Goal: Task Accomplishment & Management: Complete application form

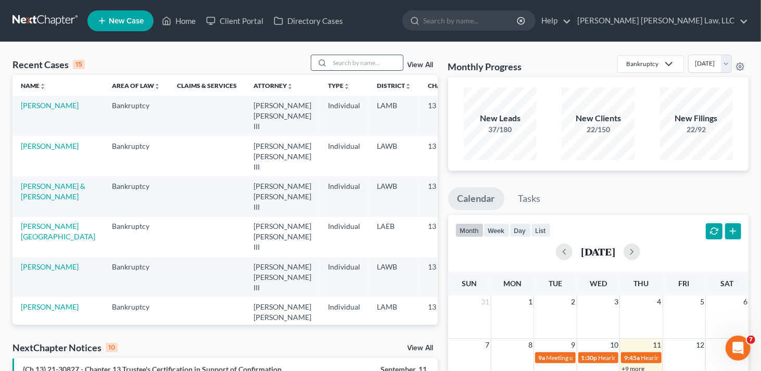
click at [349, 65] on input "search" at bounding box center [366, 62] width 73 height 15
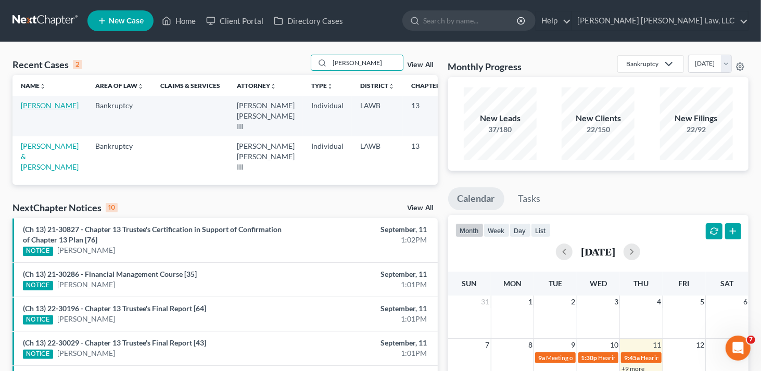
type input "[PERSON_NAME]"
click at [35, 110] on link "[PERSON_NAME]" at bounding box center [50, 105] width 58 height 9
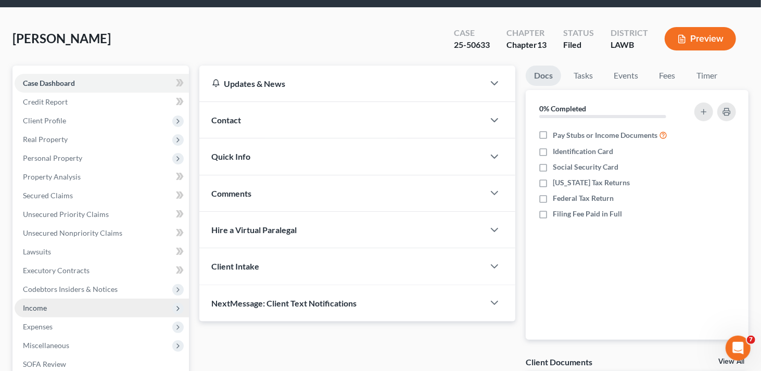
scroll to position [52, 0]
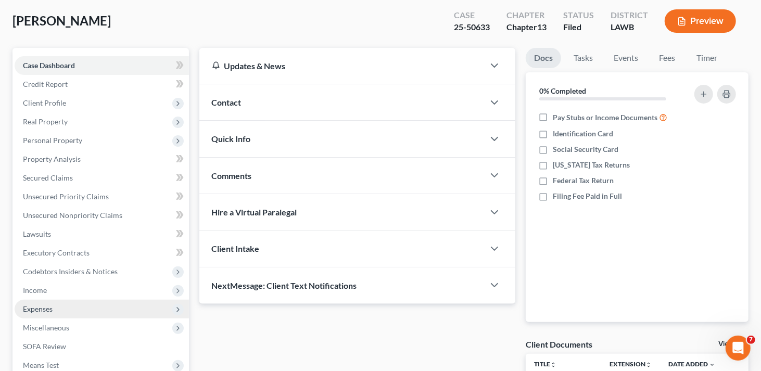
click at [36, 307] on span "Expenses" at bounding box center [38, 309] width 30 height 9
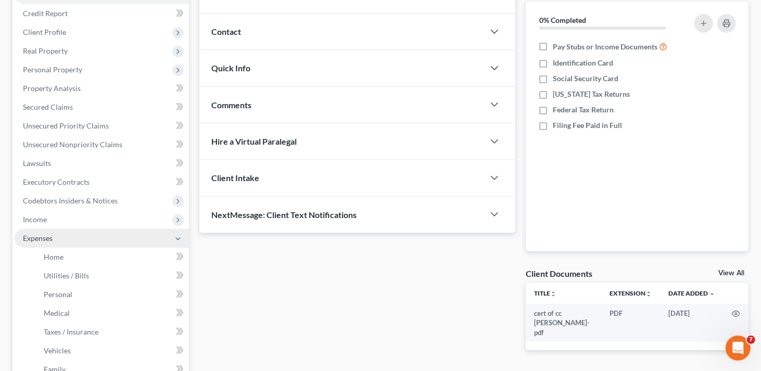
scroll to position [156, 0]
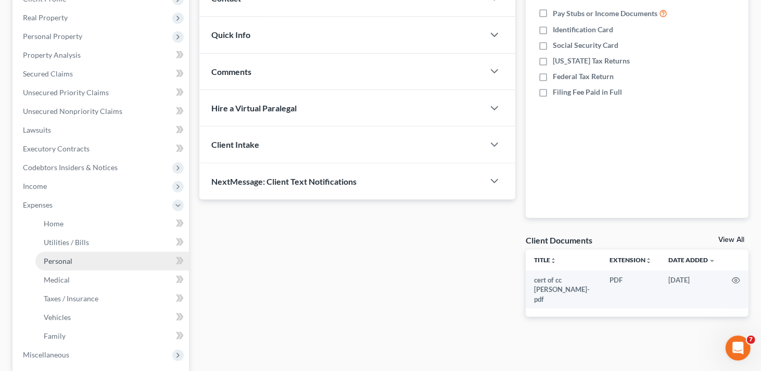
click at [64, 260] on span "Personal" at bounding box center [58, 261] width 29 height 9
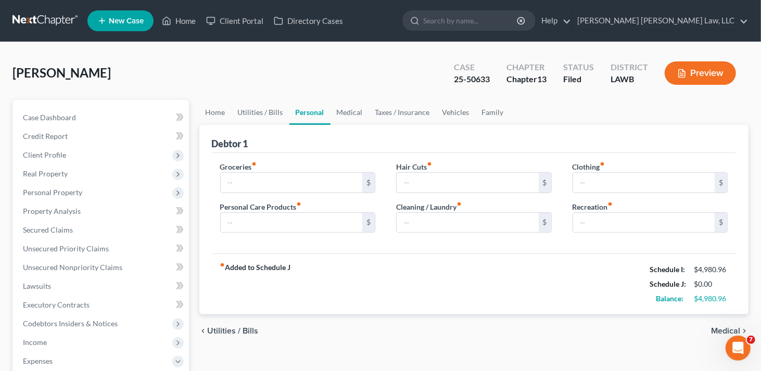
type input "1,355.00"
type input "307.00"
type input "100.00"
type input "91.00"
type input "276.00"
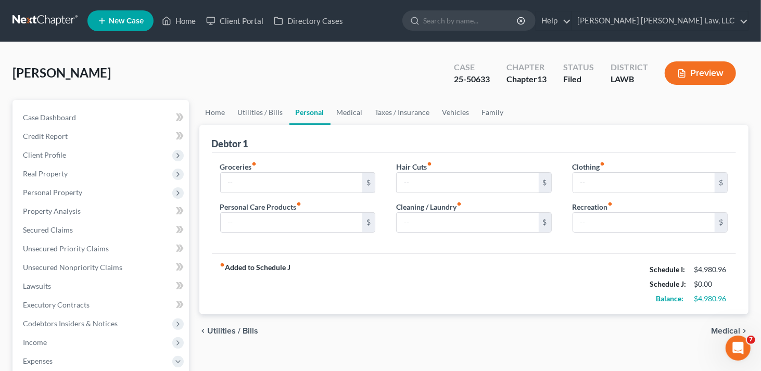
type input "0.00"
click at [219, 111] on link "Home" at bounding box center [215, 112] width 32 height 25
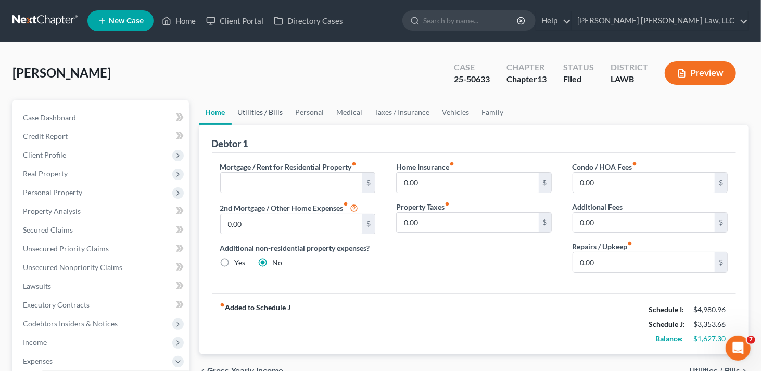
click at [266, 111] on link "Utilities / Bills" at bounding box center [261, 112] width 58 height 25
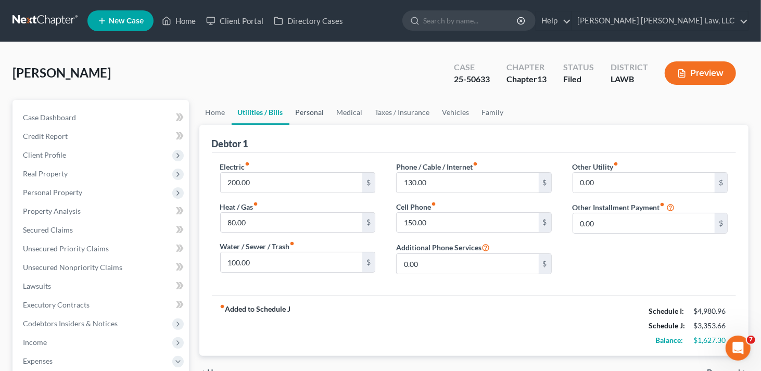
click at [303, 111] on link "Personal" at bounding box center [310, 112] width 41 height 25
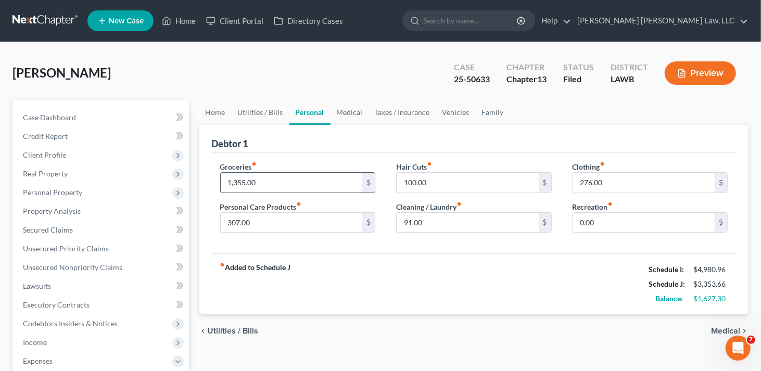
click at [281, 178] on input "1,355.00" at bounding box center [292, 183] width 142 height 20
type input "2,043"
click at [342, 223] on input "307.00" at bounding box center [292, 223] width 142 height 20
type input "100"
click at [440, 179] on input "100.00" at bounding box center [468, 183] width 142 height 20
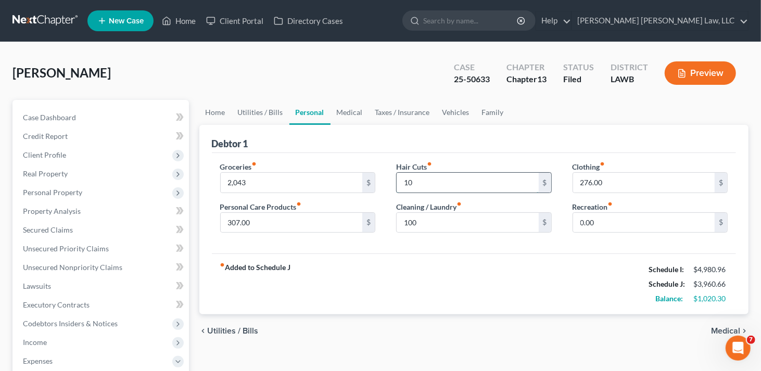
type input "1"
click at [456, 224] on input "100" at bounding box center [468, 223] width 142 height 20
click at [624, 223] on input "0.00" at bounding box center [644, 223] width 142 height 20
click at [664, 180] on input "276.00" at bounding box center [644, 183] width 142 height 20
click at [644, 225] on input "0.00" at bounding box center [644, 223] width 142 height 20
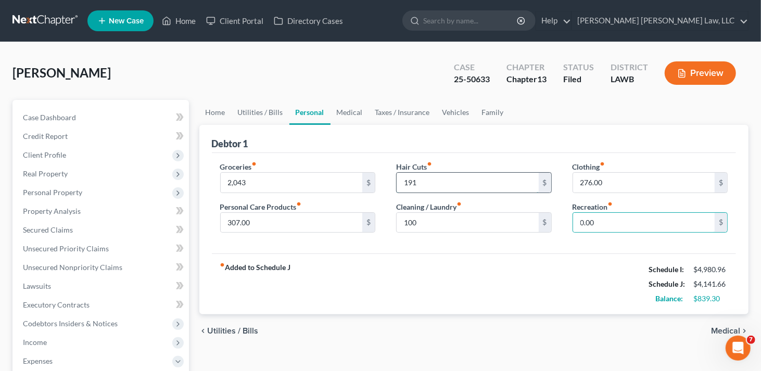
click at [419, 182] on input "191" at bounding box center [468, 183] width 142 height 20
type input "150"
click at [239, 222] on input "307.00" at bounding box center [292, 223] width 142 height 20
type input "348"
click at [443, 217] on input "100" at bounding box center [468, 223] width 142 height 20
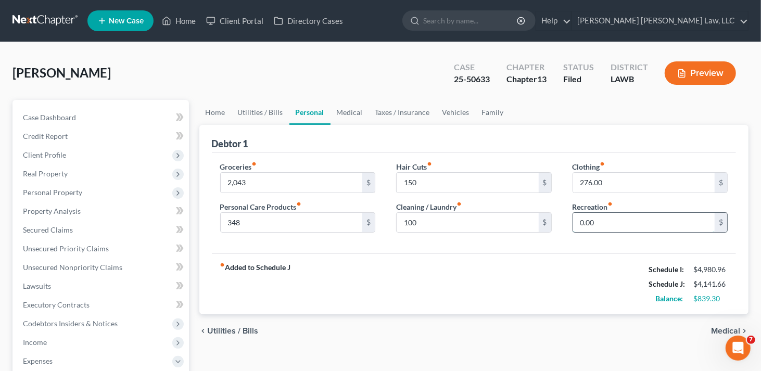
click at [609, 220] on input "0.00" at bounding box center [644, 223] width 142 height 20
click at [344, 107] on link "Medical" at bounding box center [350, 112] width 39 height 25
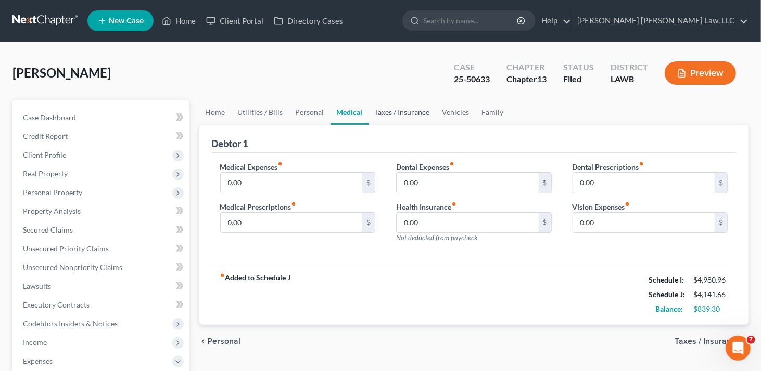
click at [395, 109] on link "Taxes / Insurance" at bounding box center [402, 112] width 67 height 25
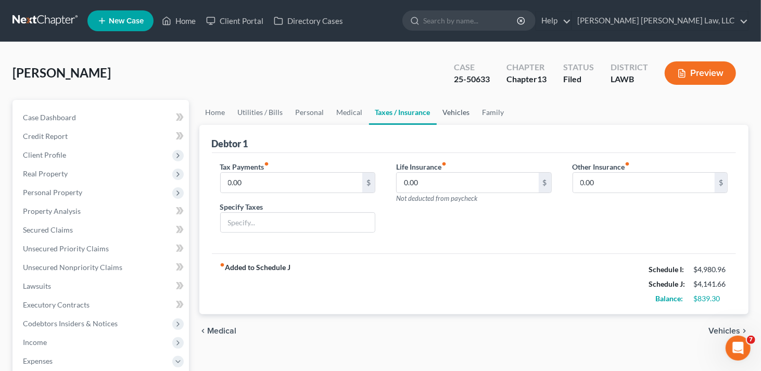
click at [456, 117] on link "Vehicles" at bounding box center [457, 112] width 40 height 25
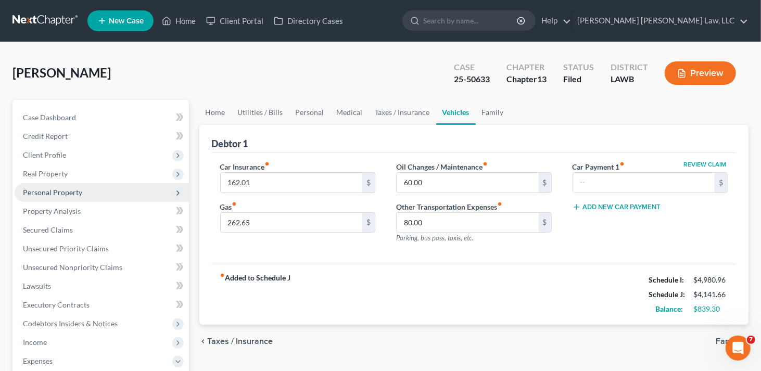
click at [55, 195] on span "Personal Property" at bounding box center [52, 192] width 59 height 9
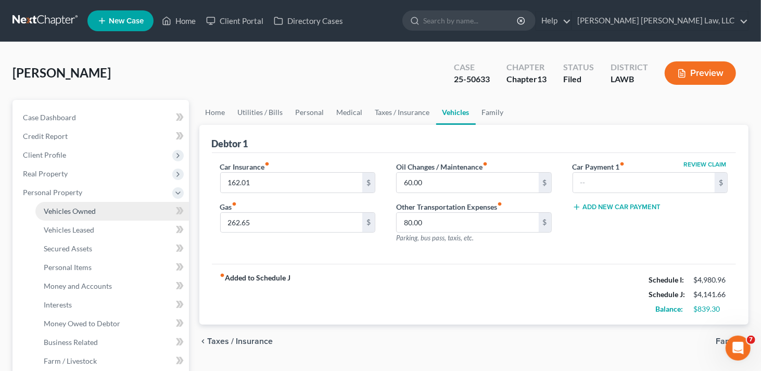
click at [88, 211] on span "Vehicles Owned" at bounding box center [70, 211] width 52 height 9
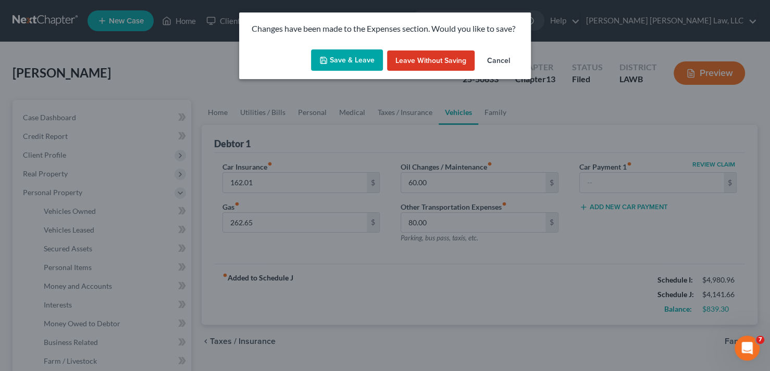
click at [340, 64] on button "Save & Leave" at bounding box center [347, 60] width 72 height 22
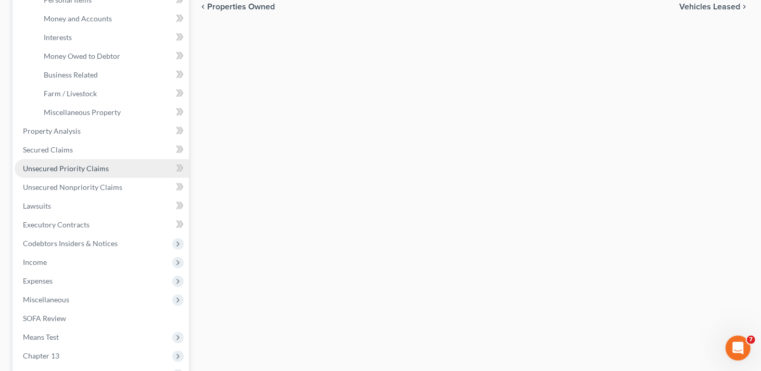
scroll to position [365, 0]
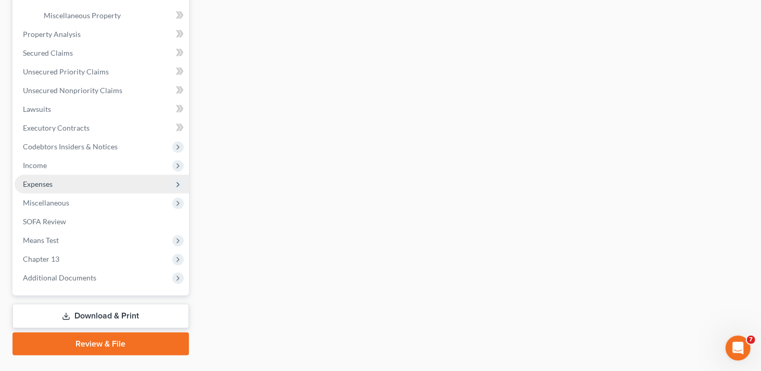
click at [51, 182] on span "Expenses" at bounding box center [38, 184] width 30 height 9
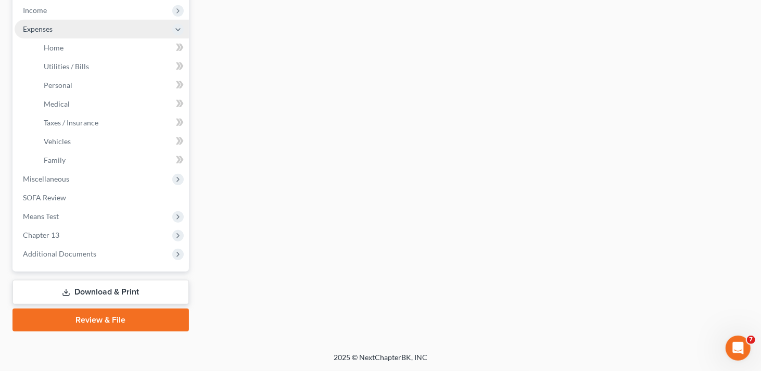
scroll to position [330, 0]
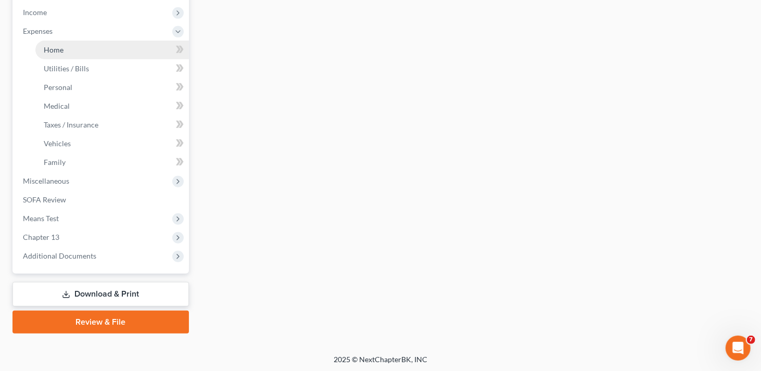
click at [62, 46] on span "Home" at bounding box center [54, 49] width 20 height 9
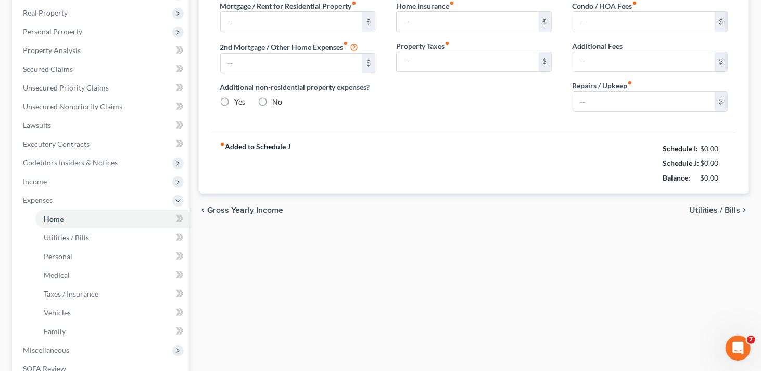
type input "0.00"
radio input "true"
type input "0.00"
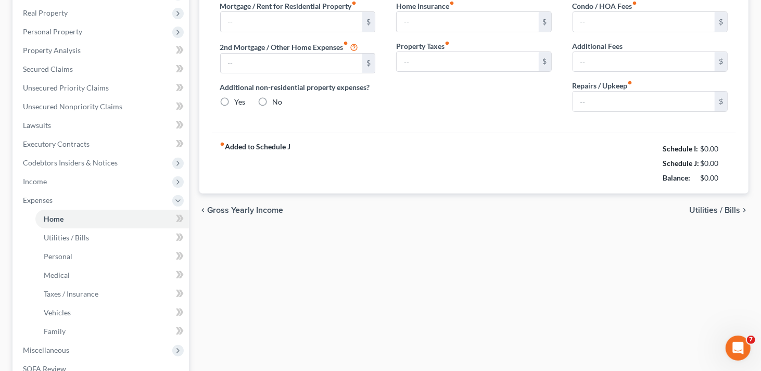
type input "0.00"
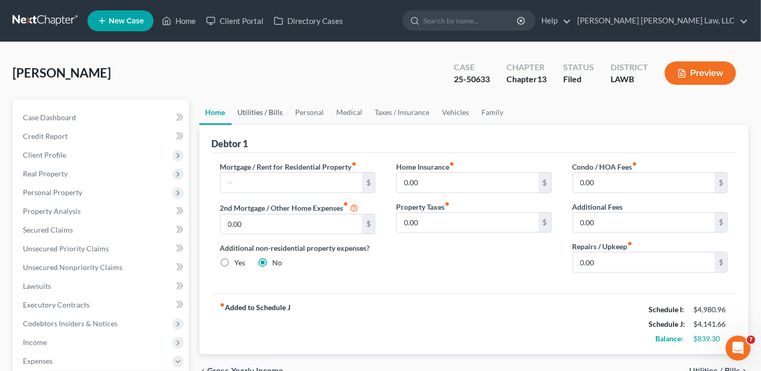
click at [270, 114] on link "Utilities / Bills" at bounding box center [261, 112] width 58 height 25
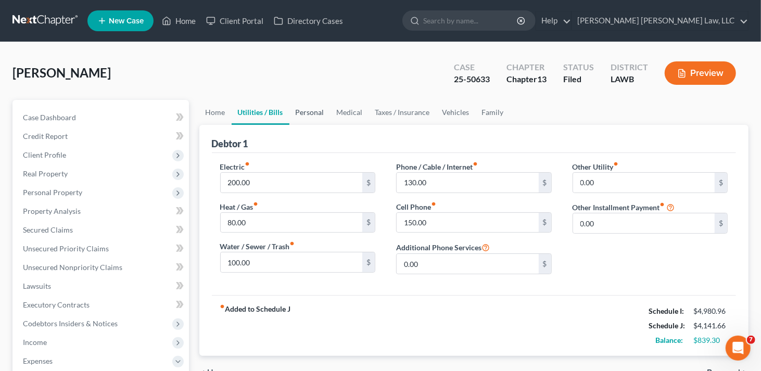
click at [310, 113] on link "Personal" at bounding box center [310, 112] width 41 height 25
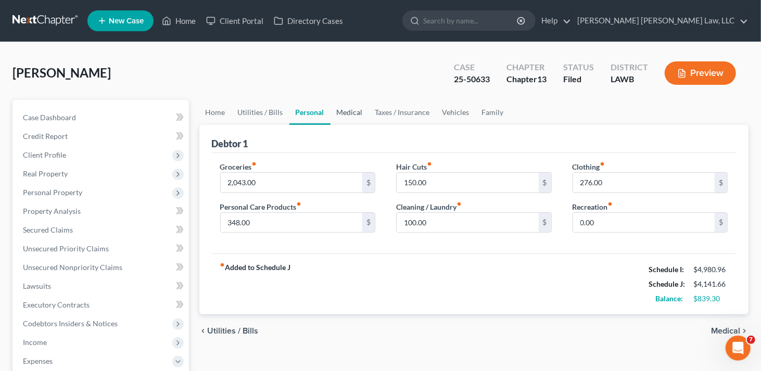
click at [355, 107] on link "Medical" at bounding box center [350, 112] width 39 height 25
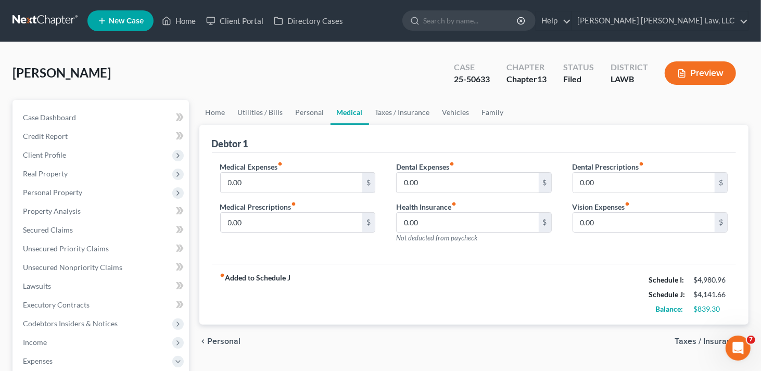
click at [394, 111] on link "Taxes / Insurance" at bounding box center [402, 112] width 67 height 25
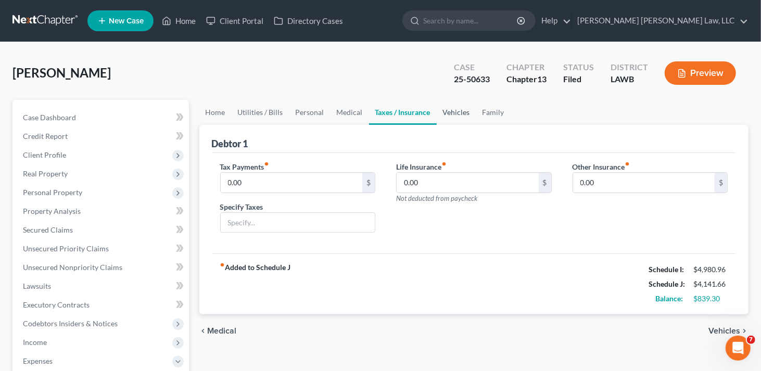
click at [456, 110] on link "Vehicles" at bounding box center [457, 112] width 40 height 25
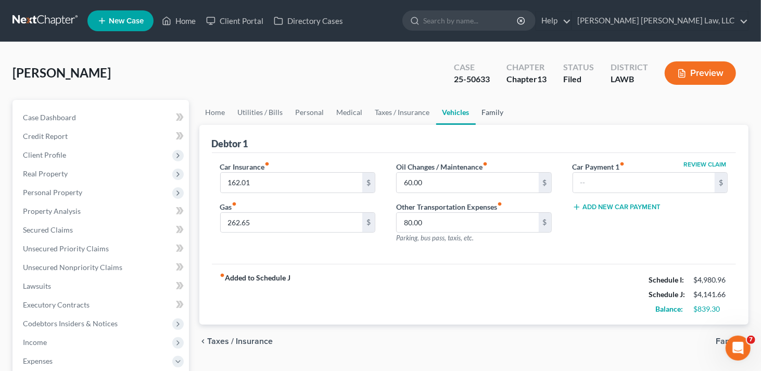
click at [493, 112] on link "Family" at bounding box center [493, 112] width 34 height 25
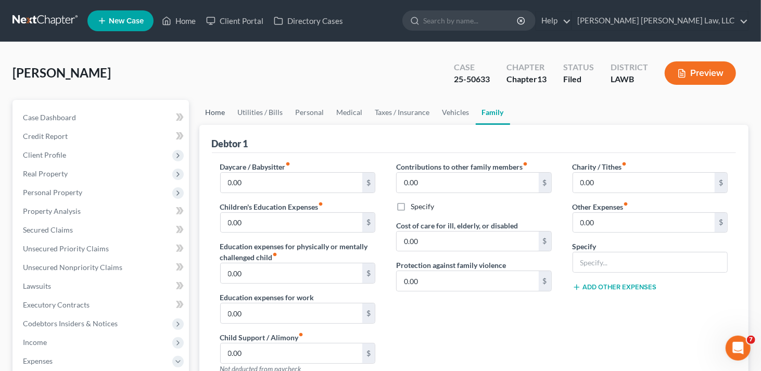
click at [218, 111] on link "Home" at bounding box center [215, 112] width 32 height 25
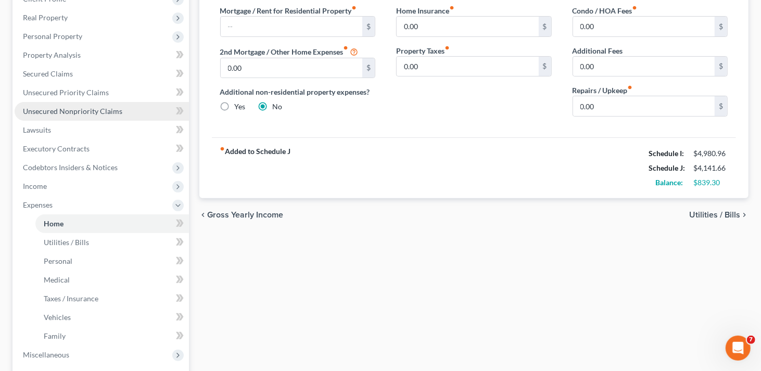
scroll to position [312, 0]
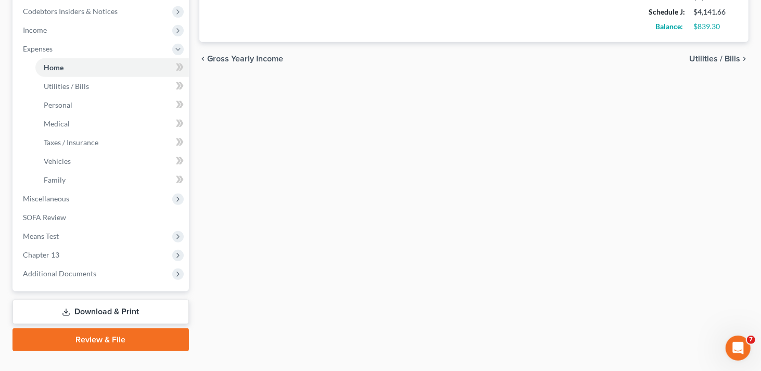
click at [141, 311] on link "Download & Print" at bounding box center [100, 312] width 177 height 24
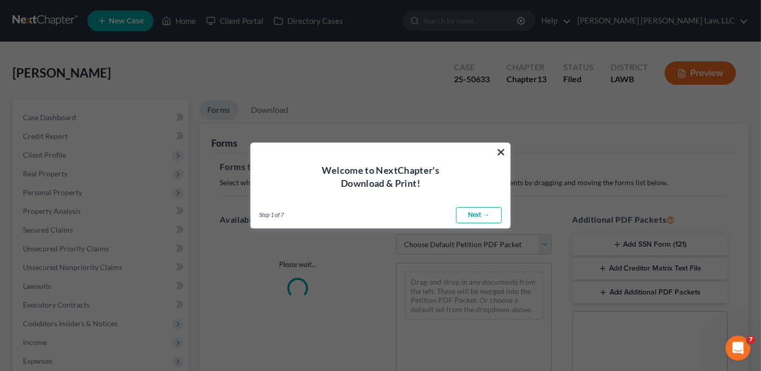
click at [474, 216] on link "Next →" at bounding box center [479, 215] width 46 height 17
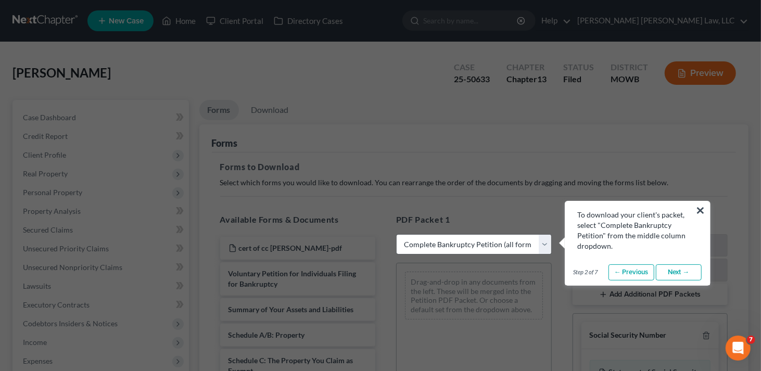
click at [680, 272] on link "Next →" at bounding box center [679, 273] width 46 height 17
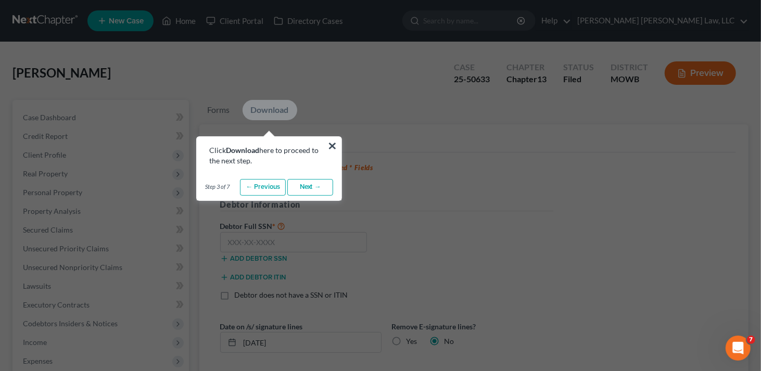
click at [309, 191] on link "Next →" at bounding box center [310, 187] width 46 height 17
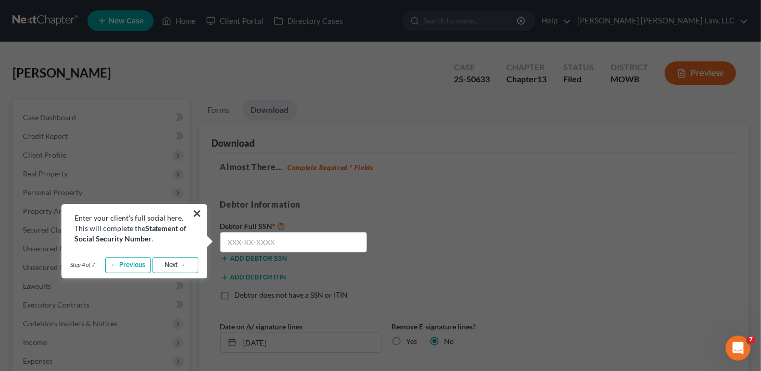
click at [180, 265] on link "Next →" at bounding box center [176, 265] width 46 height 17
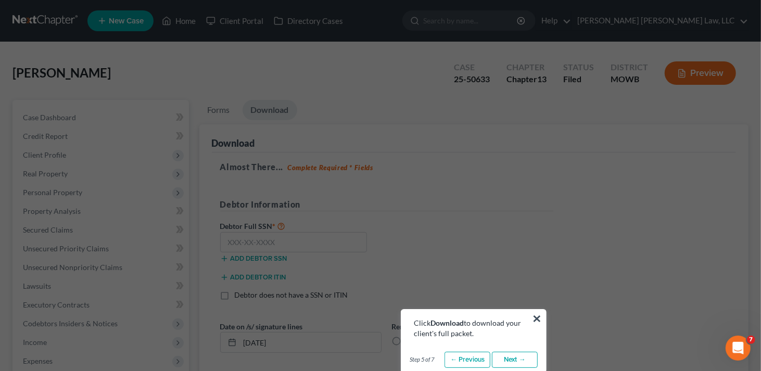
click at [519, 361] on link "Next →" at bounding box center [515, 360] width 46 height 17
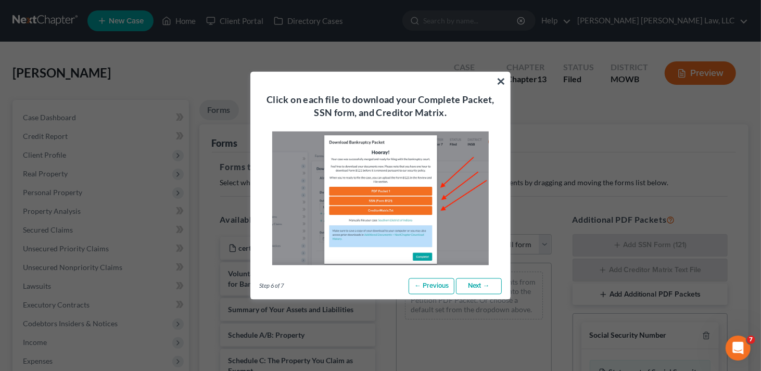
click at [481, 285] on link "Next →" at bounding box center [479, 286] width 46 height 17
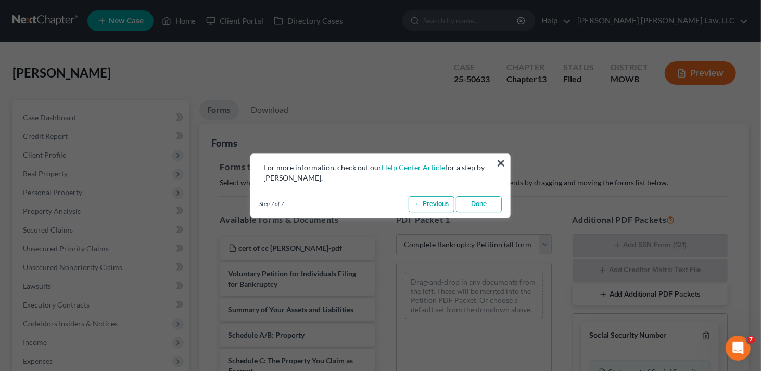
click at [492, 205] on link "Done" at bounding box center [479, 204] width 46 height 17
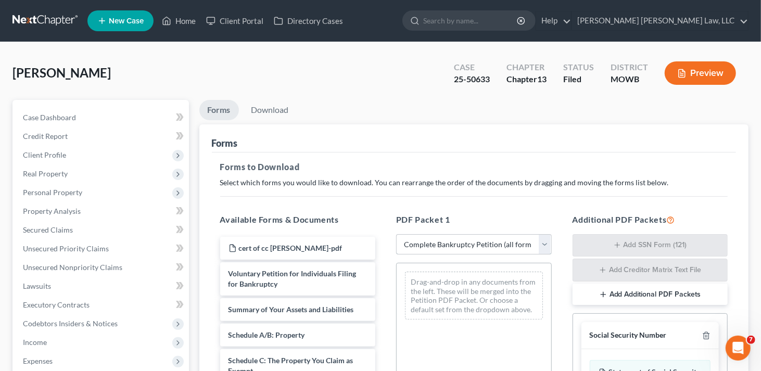
click at [429, 242] on select "Choose Default Petition PDF Packet Complete Bankruptcy Petition (all forms and …" at bounding box center [474, 244] width 156 height 21
select select "2"
click at [396, 234] on select "Choose Default Petition PDF Packet Complete Bankruptcy Petition (all forms and …" at bounding box center [474, 244] width 156 height 21
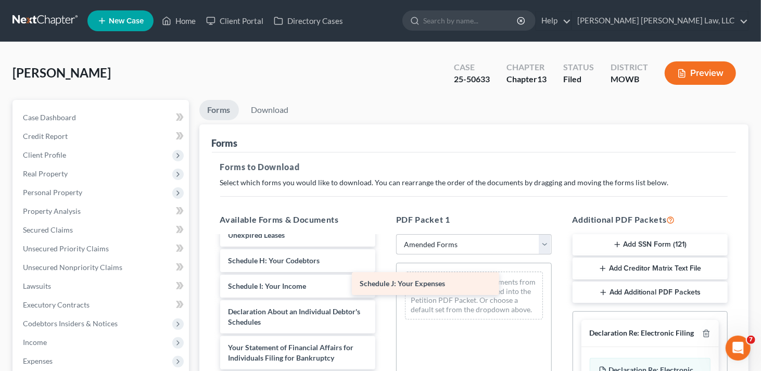
drag, startPoint x: 323, startPoint y: 283, endPoint x: 455, endPoint y: 281, distance: 131.8
click at [384, 281] on div "Schedule J: Your Expenses Voluntary Petition for Individuals Filing for Bankrup…" at bounding box center [298, 268] width 172 height 499
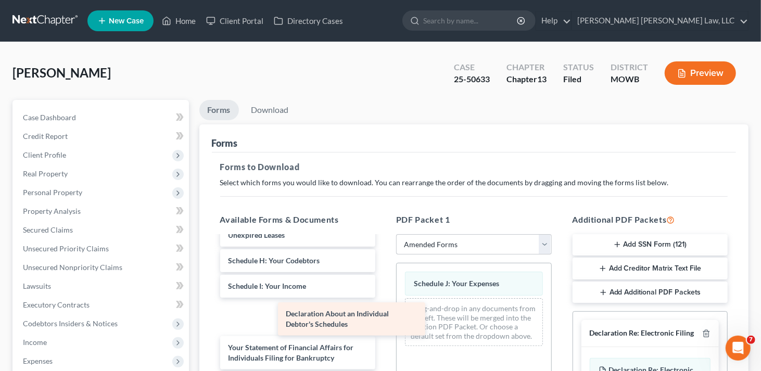
scroll to position [182, 0]
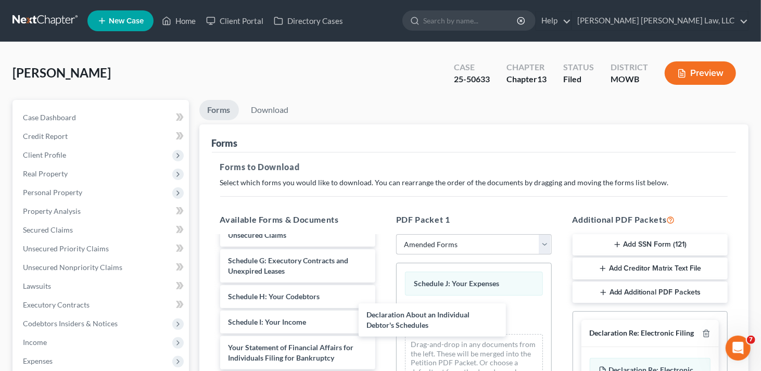
drag, startPoint x: 320, startPoint y: 315, endPoint x: 461, endPoint y: 299, distance: 142.0
click at [384, 318] on div "Declaration About an Individual Debtor's Schedules Voluntary Petition for Indiv…" at bounding box center [298, 286] width 172 height 463
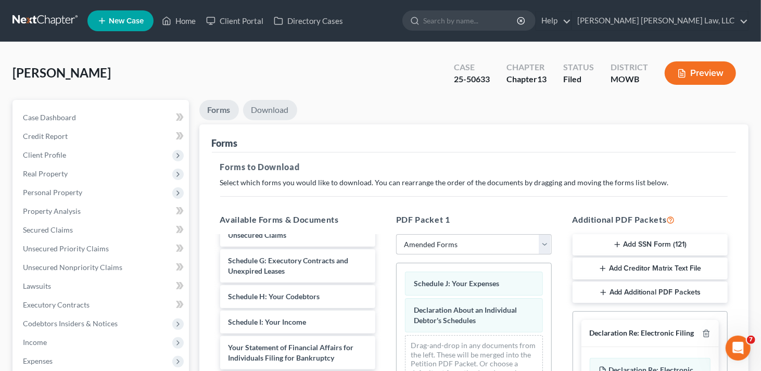
click at [281, 116] on link "Download" at bounding box center [270, 110] width 54 height 20
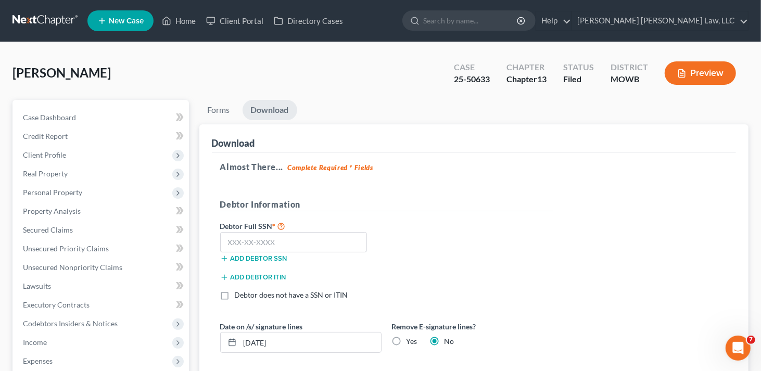
scroll to position [156, 0]
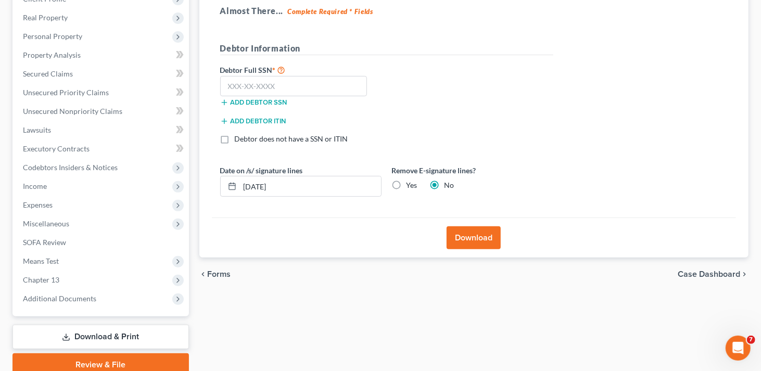
click at [484, 241] on button "Download" at bounding box center [474, 238] width 54 height 23
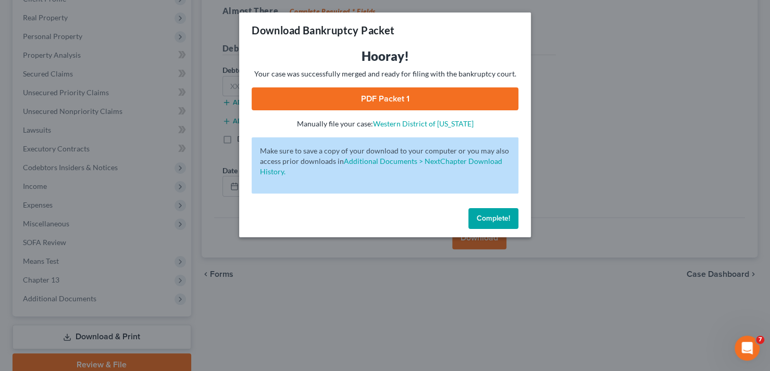
click at [399, 97] on link "PDF Packet 1" at bounding box center [385, 98] width 267 height 23
click at [438, 97] on link "PDF Packet 1" at bounding box center [385, 98] width 267 height 23
drag, startPoint x: 496, startPoint y: 218, endPoint x: 499, endPoint y: 192, distance: 25.8
click at [496, 218] on span "Complete!" at bounding box center [492, 218] width 33 height 9
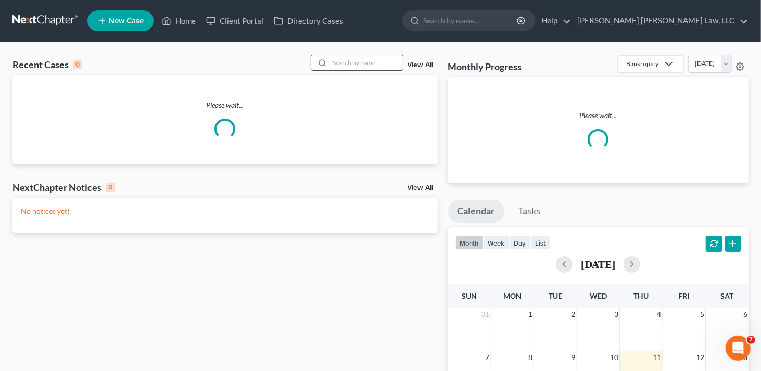
click at [366, 62] on input "search" at bounding box center [366, 62] width 73 height 15
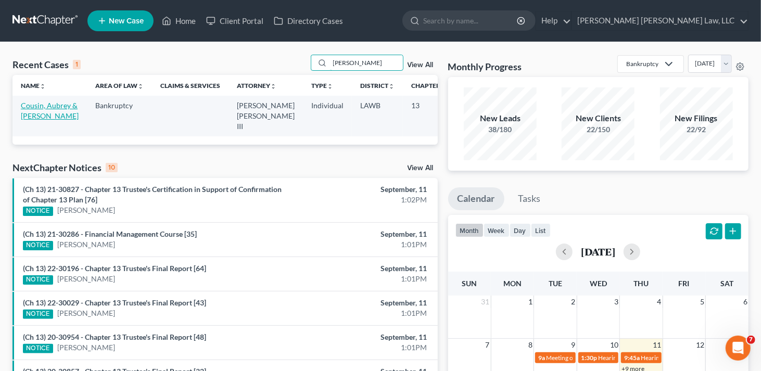
type input "cousin, aubrey"
click at [25, 119] on link "Cousin, Aubrey & Mary" at bounding box center [50, 110] width 58 height 19
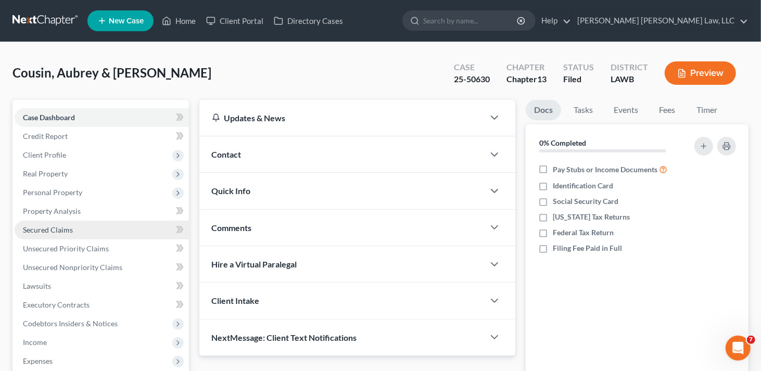
click at [46, 230] on span "Secured Claims" at bounding box center [48, 229] width 50 height 9
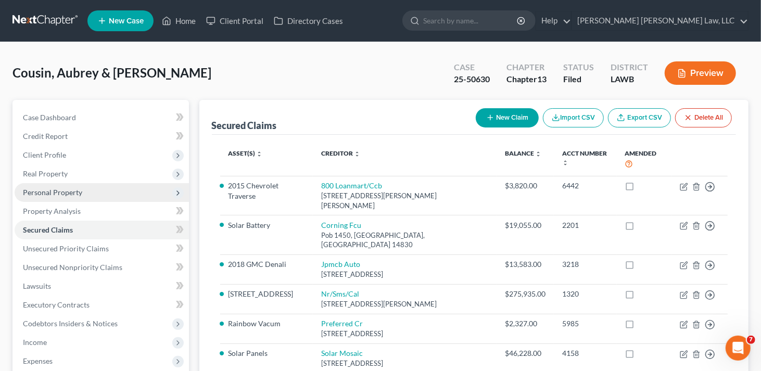
click at [43, 196] on span "Personal Property" at bounding box center [52, 192] width 59 height 9
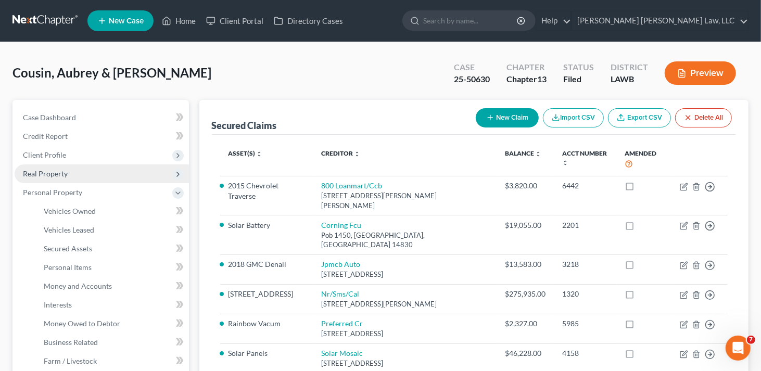
click at [42, 173] on span "Real Property" at bounding box center [45, 173] width 45 height 9
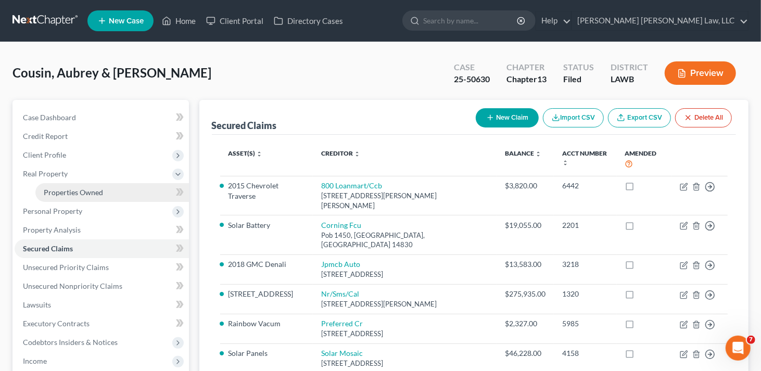
click at [54, 195] on span "Properties Owned" at bounding box center [73, 192] width 59 height 9
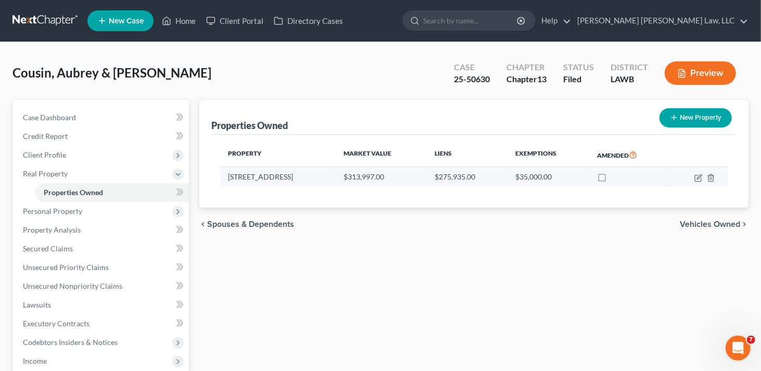
click at [694, 175] on td at bounding box center [698, 177] width 59 height 20
click at [696, 177] on icon "button" at bounding box center [699, 178] width 8 height 8
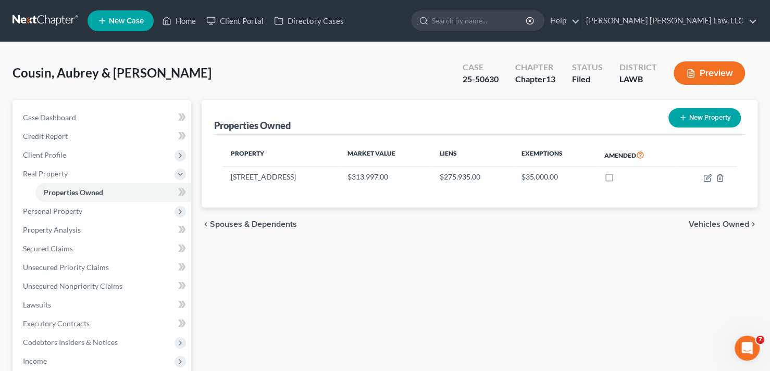
select select "19"
select select "2"
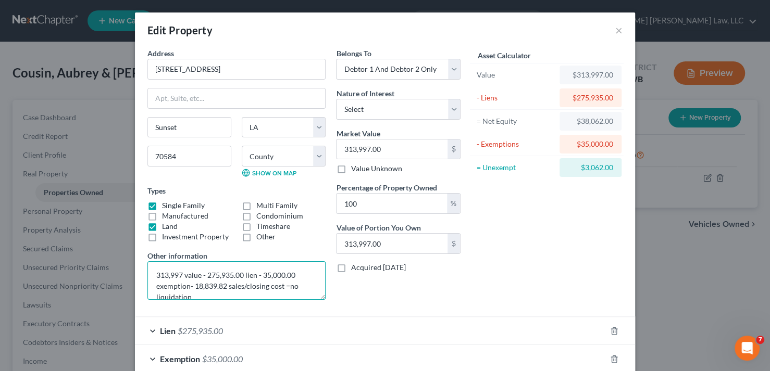
scroll to position [10, 0]
drag, startPoint x: 154, startPoint y: 275, endPoint x: 243, endPoint y: 294, distance: 91.0
click at [243, 294] on textarea "313,997 value - 275,935.00 lien - 35,000.00 exemption- 18,839.82 sales/closing …" at bounding box center [236, 280] width 178 height 39
paste textarea "8600 - 2316.00 (sales/closing cost) - 3000 succession/adversary cost = 33284 - …"
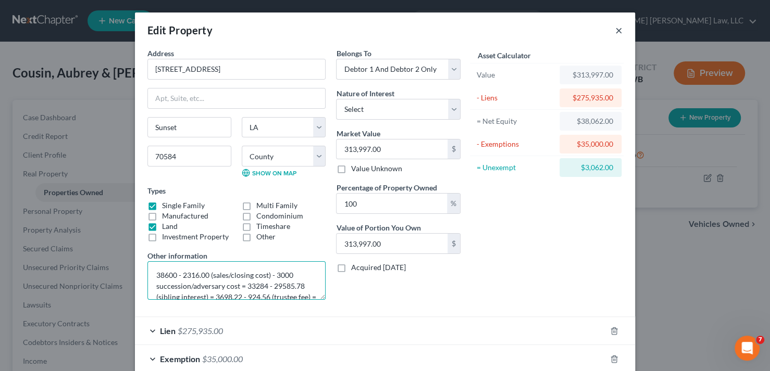
type textarea "38600 - 2316.00 (sales/closing cost) - 3000 succession/adversary cost = 33284 -…"
click at [616, 31] on button "×" at bounding box center [618, 30] width 7 height 12
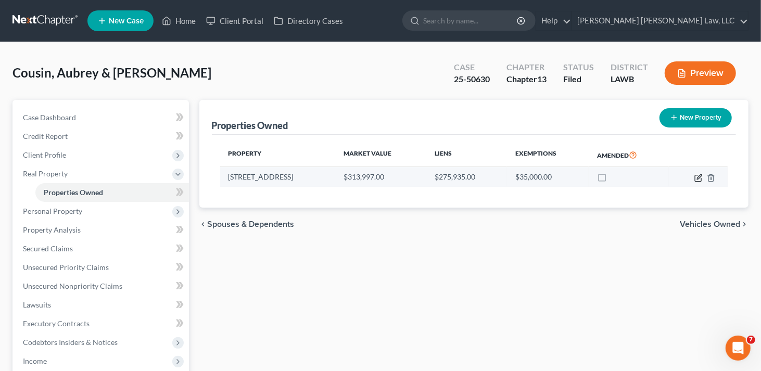
click at [699, 178] on icon "button" at bounding box center [699, 176] width 5 height 5
select select "19"
select select "48"
select select "2"
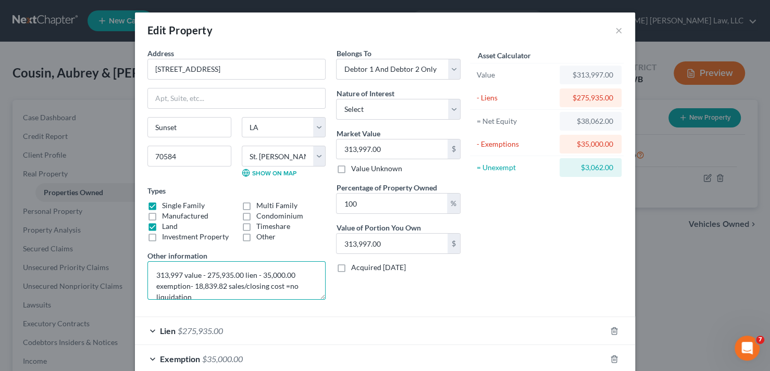
click at [302, 287] on textarea "313,997 value - 275,935.00 lien - 35,000.00 exemption- 18,839.82 sales/closing …" at bounding box center [236, 280] width 178 height 39
drag, startPoint x: 299, startPoint y: 293, endPoint x: 132, endPoint y: 260, distance: 170.4
click at [135, 260] on div "Address * 183 Skylark Lane Sunset State AL AK AR AZ CA CO CT DE DC FL GA GU HI …" at bounding box center [385, 216] width 500 height 336
click at [304, 281] on textarea "313,997 value - 275,935.00 lien - 35,000.00 exemption- 18,839.82 sales/closing …" at bounding box center [236, 280] width 178 height 39
click at [615, 32] on button "×" at bounding box center [618, 30] width 7 height 12
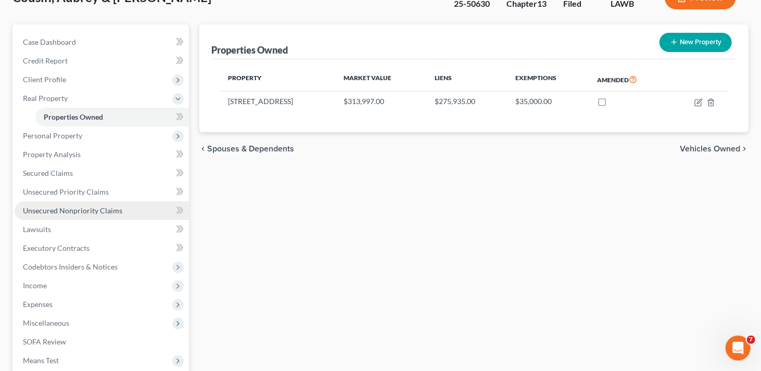
scroll to position [52, 0]
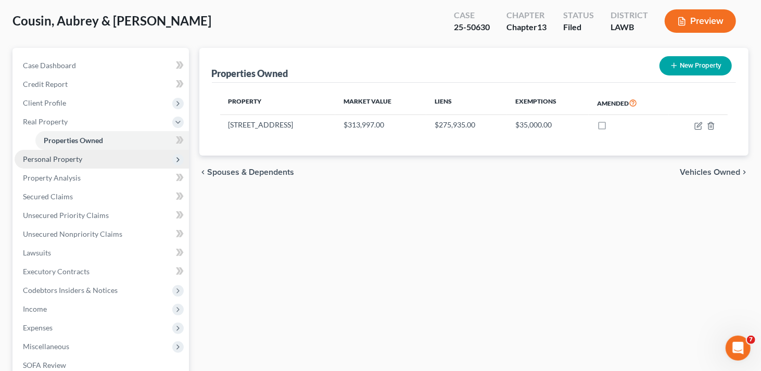
click at [76, 157] on span "Personal Property" at bounding box center [52, 159] width 59 height 9
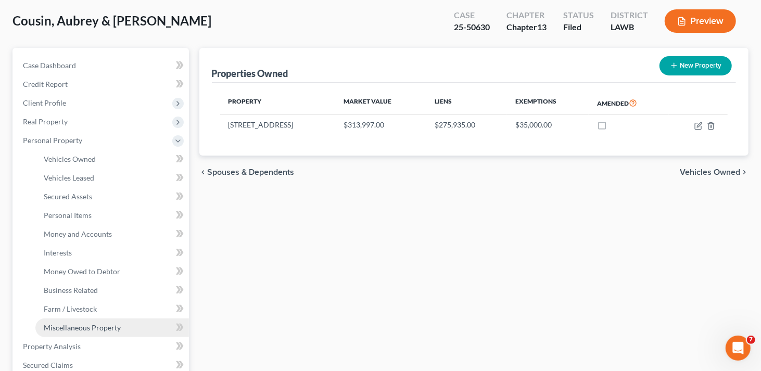
click at [103, 327] on span "Miscellaneous Property" at bounding box center [82, 327] width 77 height 9
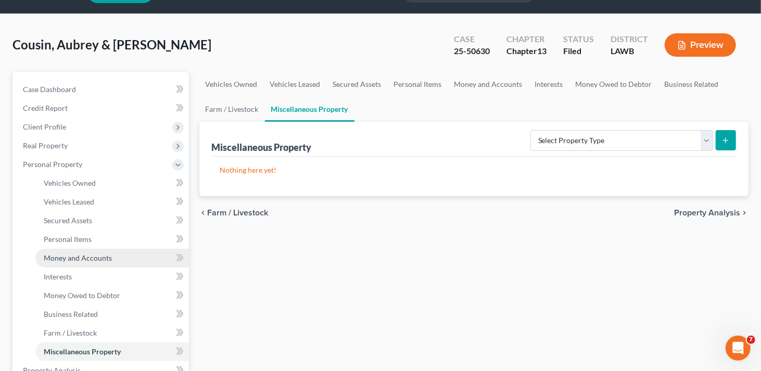
scroll to position [104, 0]
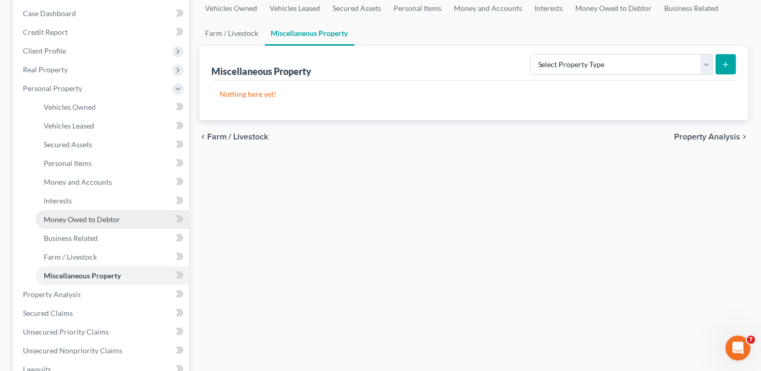
click at [90, 222] on span "Money Owed to Debtor" at bounding box center [82, 219] width 77 height 9
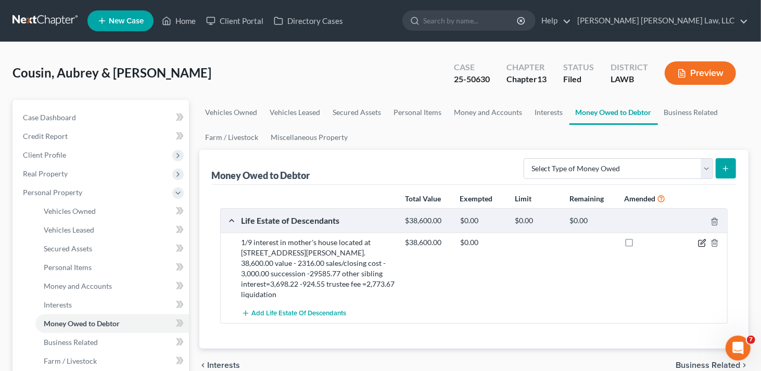
click at [702, 241] on icon "button" at bounding box center [702, 244] width 6 height 6
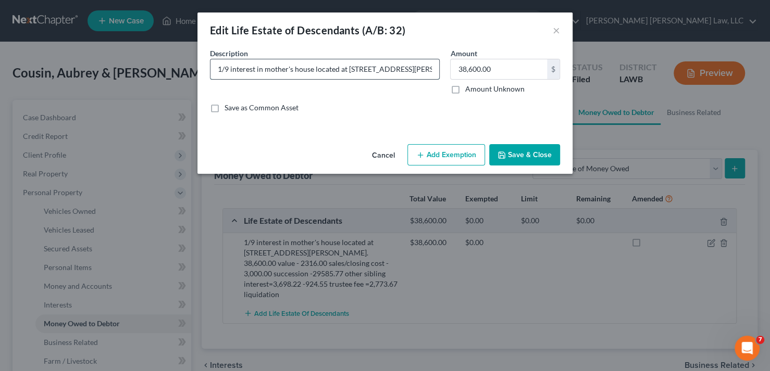
click at [399, 74] on input "1/9 interest in mother's house located at 62798 N Pontchartrain Dr, Lacombe, LA…" at bounding box center [324, 69] width 229 height 20
click at [509, 66] on input "38,600.00" at bounding box center [498, 69] width 96 height 20
type input "2,773.66"
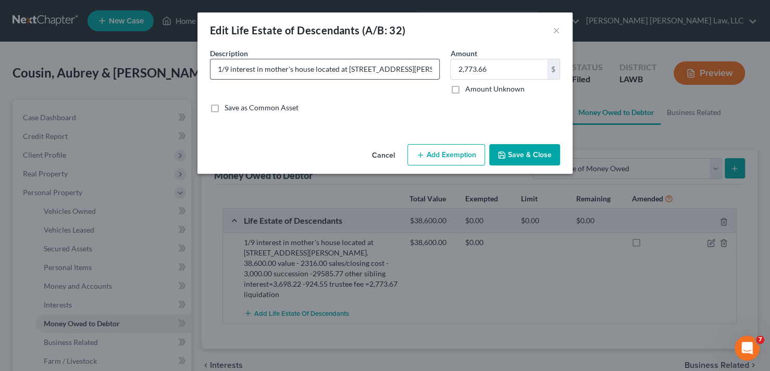
click at [283, 66] on input "1/9 interest in mother's house located at 62798 N Pontchartrain Dr, Lacombe, LA…" at bounding box center [324, 69] width 229 height 20
click at [376, 70] on input "1/9 interest in mother's house located at 62798 N Pontchartrain Dr, Lacombe, LA…" at bounding box center [324, 69] width 229 height 20
paste input "38600 - 2316.00 (sales/closing cost) - 3000 succession/adversary cost = 33284 -…"
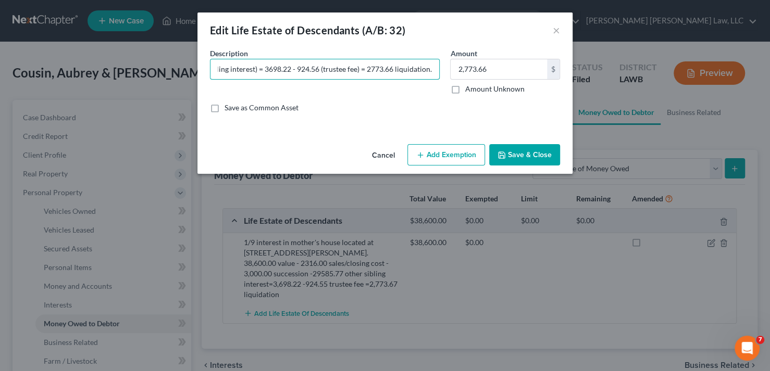
type input "1/9 interest in mother's house located at 62798 N Pontchartrain Dr, Lacombe, LA…"
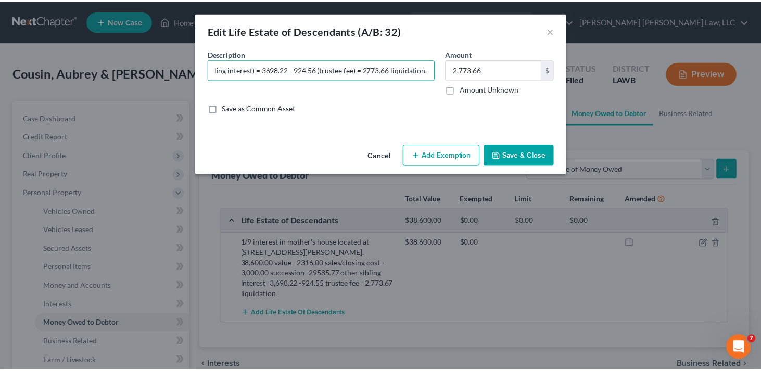
scroll to position [0, 0]
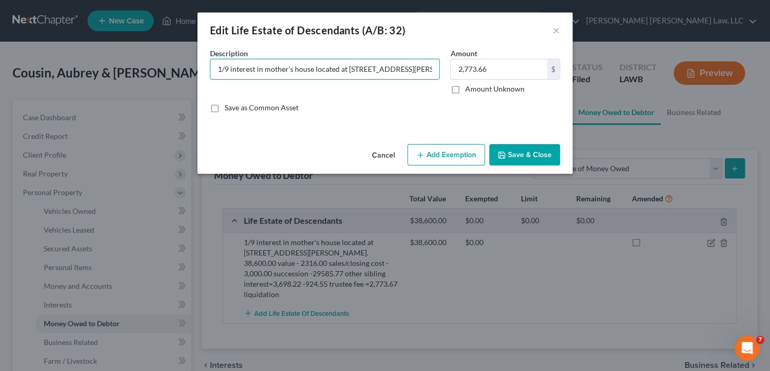
click at [521, 159] on button "Save & Close" at bounding box center [524, 155] width 71 height 22
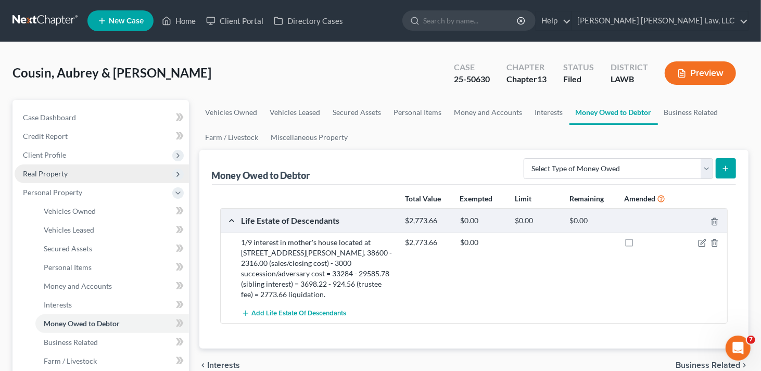
click at [64, 179] on span "Real Property" at bounding box center [102, 174] width 174 height 19
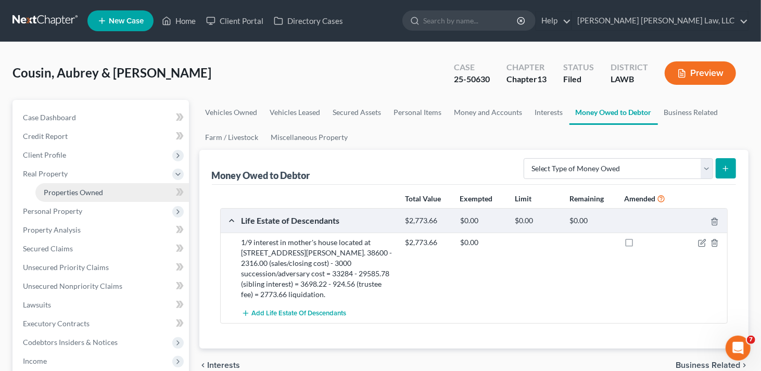
click at [68, 191] on span "Properties Owned" at bounding box center [73, 192] width 59 height 9
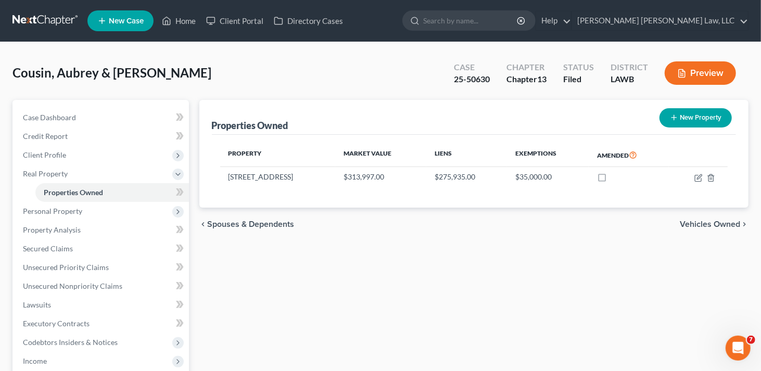
click at [306, 68] on div "Cousin, Aubrey & Mary Upgraded Case 25-50630 Chapter Chapter 13 Status Filed Di…" at bounding box center [380, 77] width 736 height 45
click at [697, 178] on icon "button" at bounding box center [699, 178] width 8 height 8
select select "19"
select select "48"
select select "2"
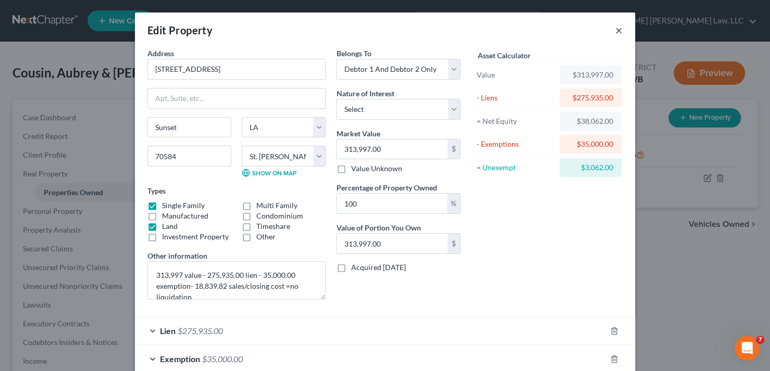
click at [615, 29] on button "×" at bounding box center [618, 30] width 7 height 12
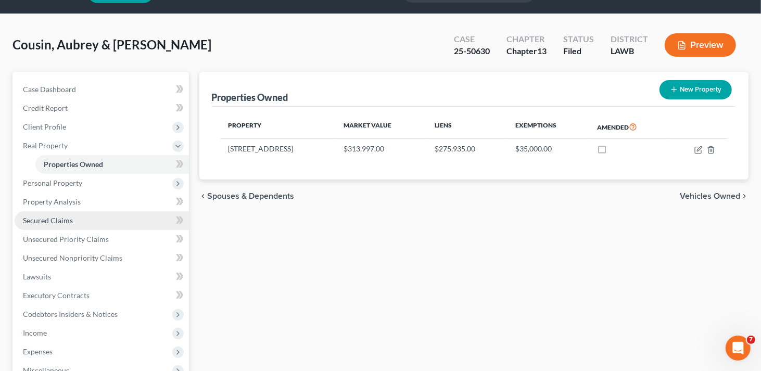
scroll to position [52, 0]
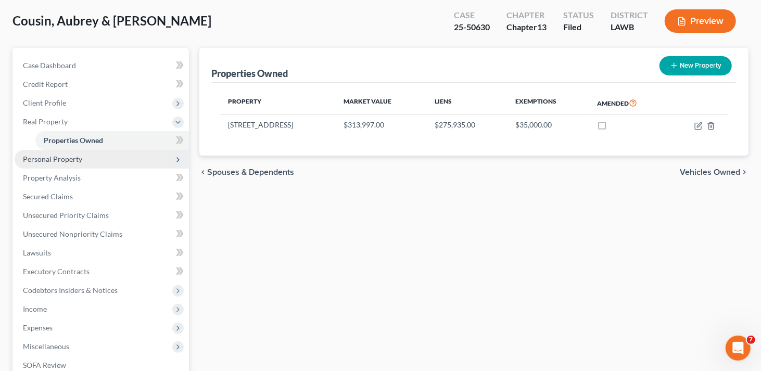
click at [67, 161] on span "Personal Property" at bounding box center [52, 159] width 59 height 9
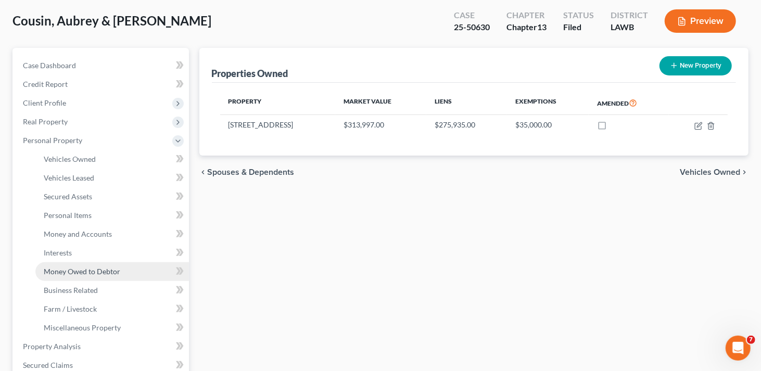
click at [77, 274] on span "Money Owed to Debtor" at bounding box center [82, 271] width 77 height 9
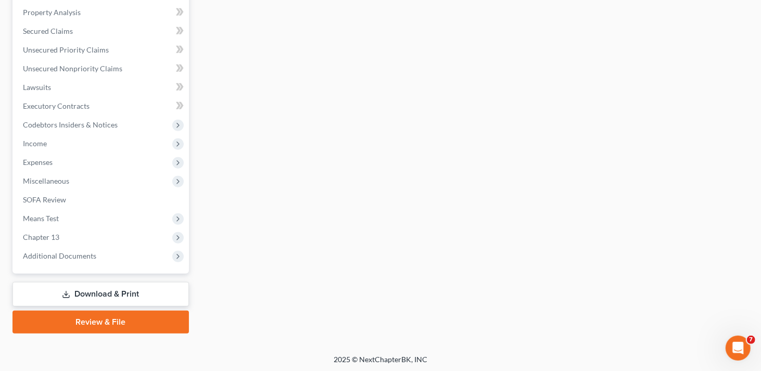
click at [130, 296] on link "Download & Print" at bounding box center [100, 294] width 177 height 24
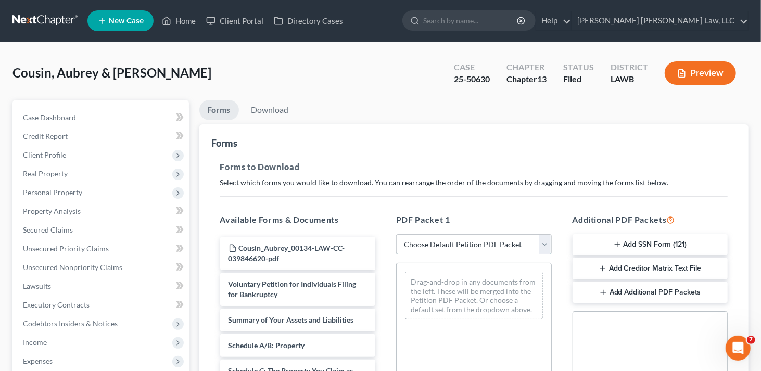
click at [435, 244] on select "Choose Default Petition PDF Packet Complete Bankruptcy Petition (all forms and …" at bounding box center [474, 244] width 156 height 21
select select "2"
click at [396, 234] on select "Choose Default Petition PDF Packet Complete Bankruptcy Petition (all forms and …" at bounding box center [474, 244] width 156 height 21
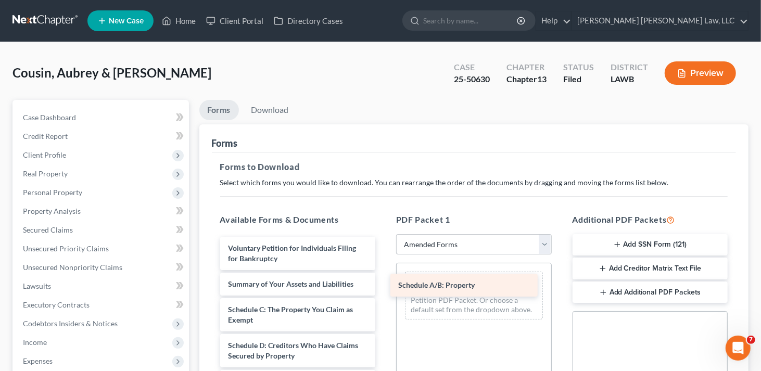
drag, startPoint x: 299, startPoint y: 310, endPoint x: 469, endPoint y: 287, distance: 171.9
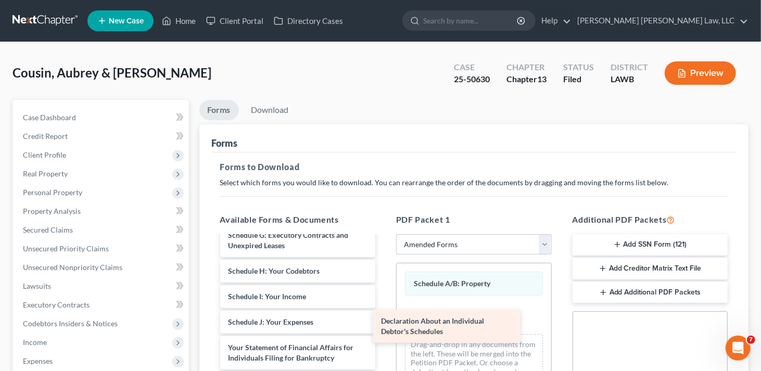
scroll to position [182, 0]
drag, startPoint x: 290, startPoint y: 317, endPoint x: 467, endPoint y: 311, distance: 177.1
click at [384, 327] on div "Declaration About an Individual Debtor's Schedules Voluntary Petition for Indiv…" at bounding box center [298, 286] width 172 height 463
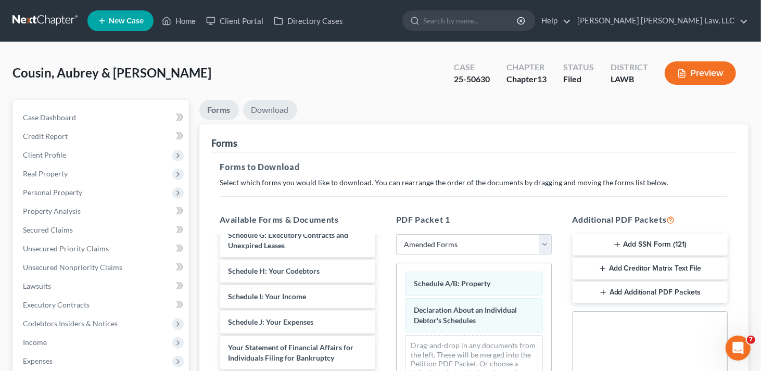
click at [284, 111] on link "Download" at bounding box center [270, 110] width 54 height 20
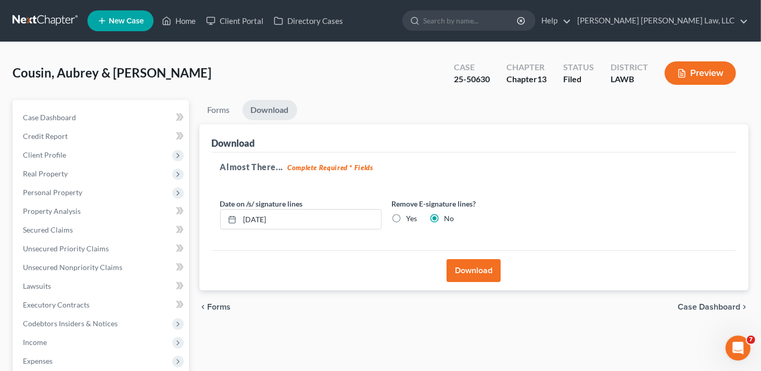
click at [475, 269] on button "Download" at bounding box center [474, 270] width 54 height 23
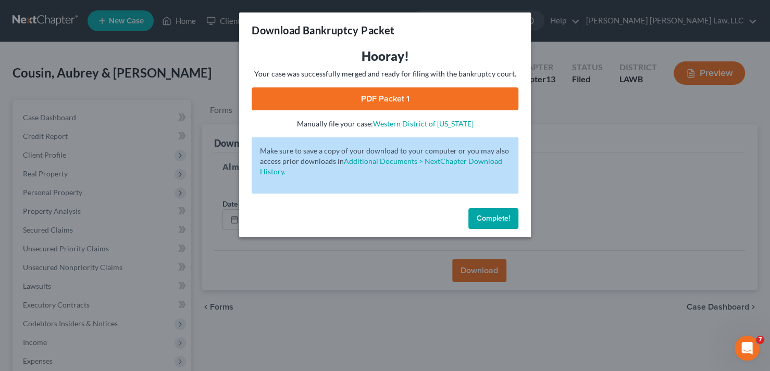
click at [474, 102] on link "PDF Packet 1" at bounding box center [385, 98] width 267 height 23
click at [496, 218] on span "Complete!" at bounding box center [492, 218] width 33 height 9
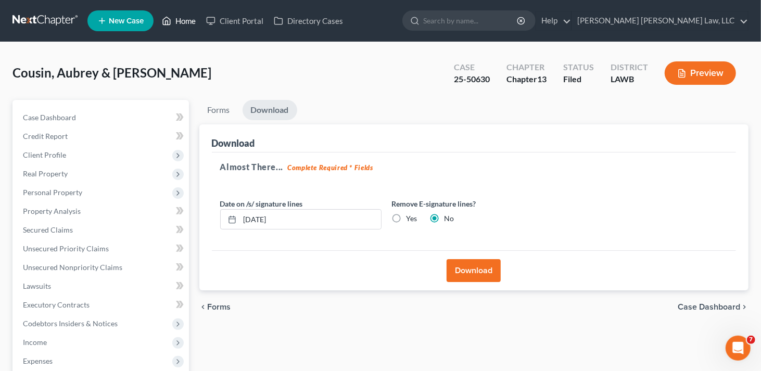
click at [176, 20] on link "Home" at bounding box center [179, 20] width 44 height 19
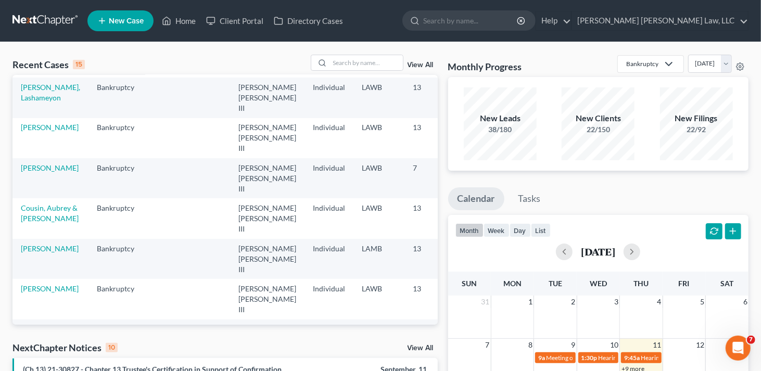
scroll to position [104, 0]
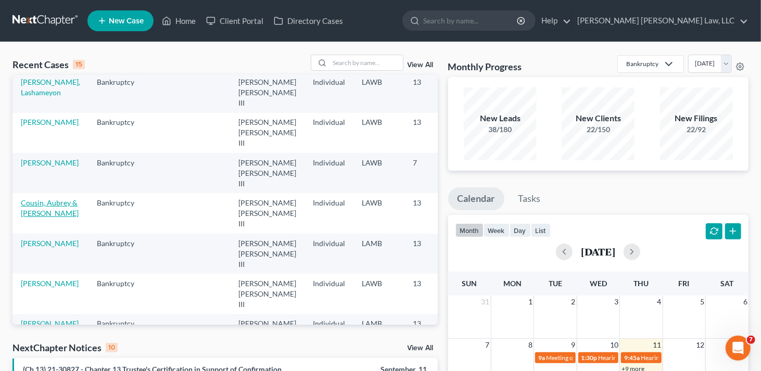
click at [34, 198] on link "Cousin, Aubrey & Mary" at bounding box center [50, 207] width 58 height 19
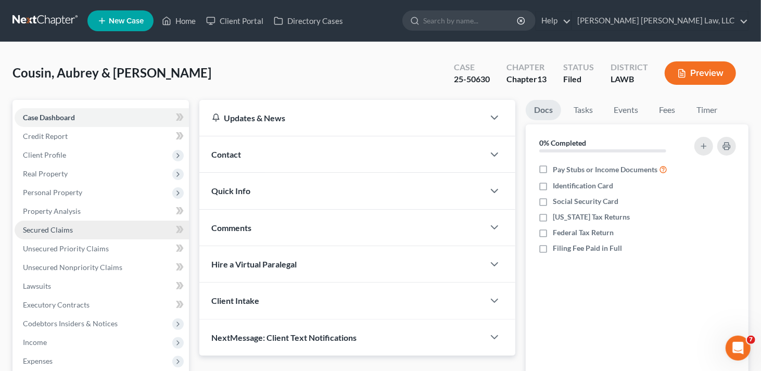
scroll to position [52, 0]
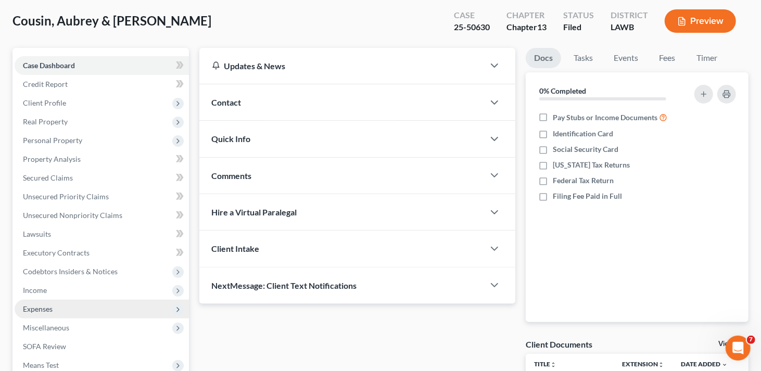
click at [44, 307] on span "Expenses" at bounding box center [38, 309] width 30 height 9
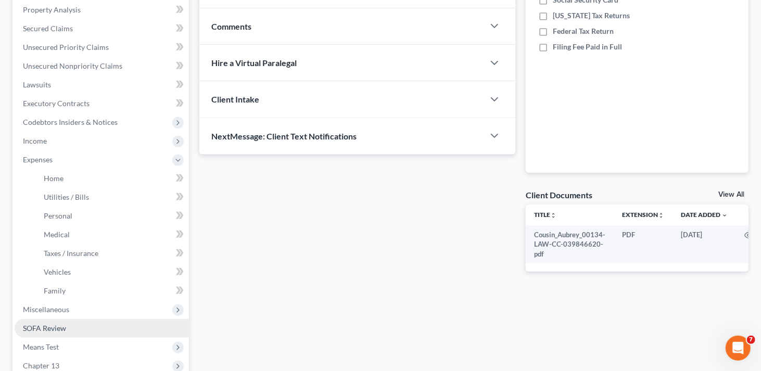
scroll to position [208, 0]
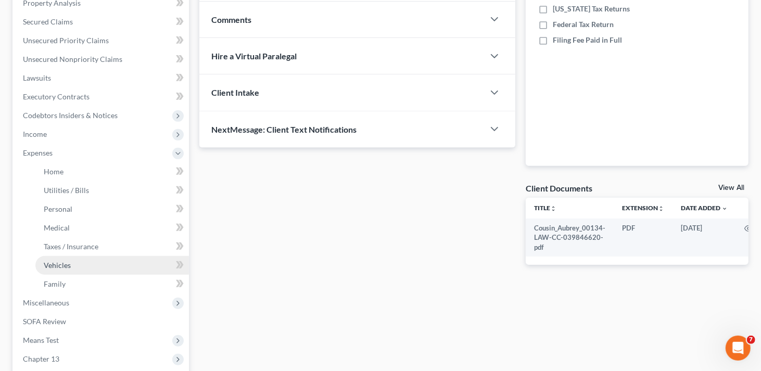
click at [66, 267] on span "Vehicles" at bounding box center [57, 265] width 27 height 9
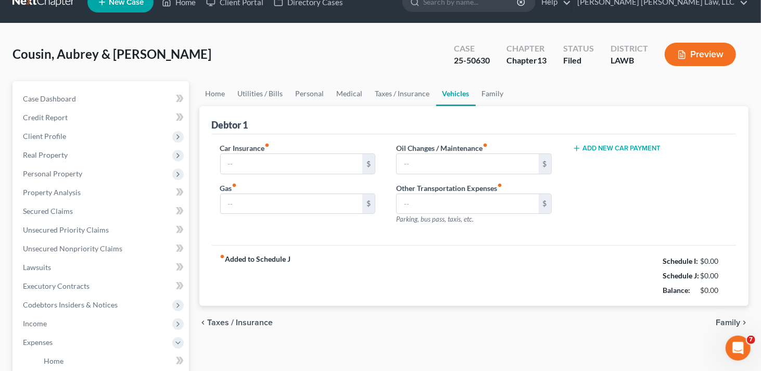
type input "613.00"
type input "400.00"
type input "35.00"
type input "0.00"
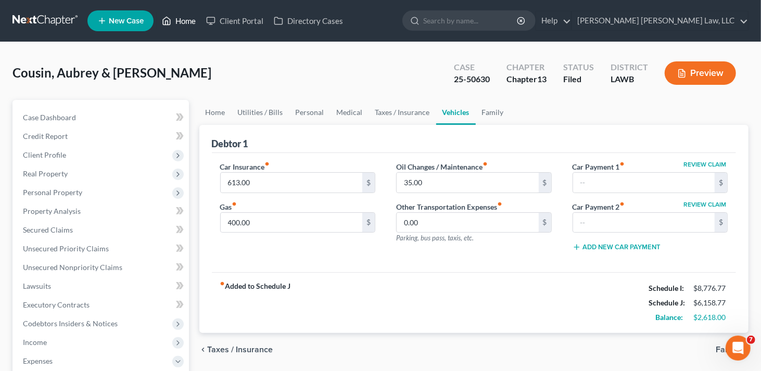
click at [185, 22] on link "Home" at bounding box center [179, 20] width 44 height 19
